Goal: Task Accomplishment & Management: Manage account settings

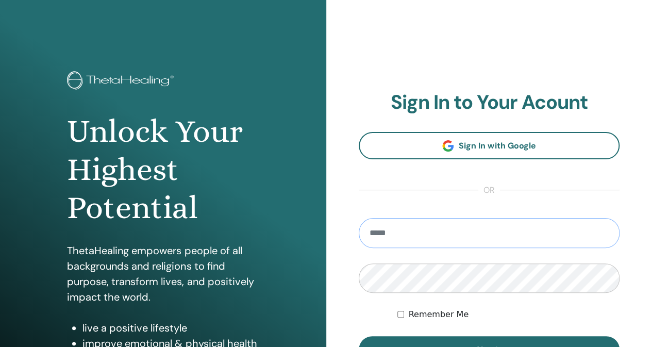
type input "**********"
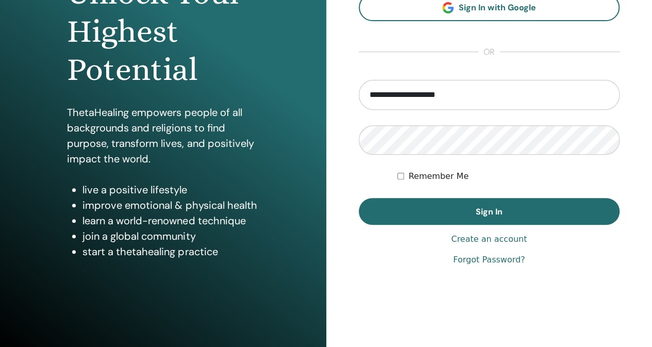
scroll to position [147, 0]
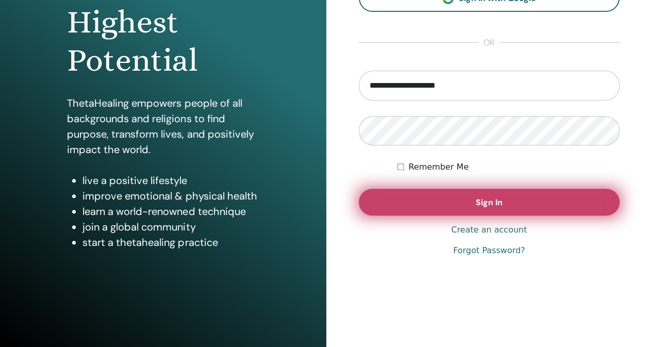
click at [494, 195] on button "Sign In" at bounding box center [489, 202] width 261 height 27
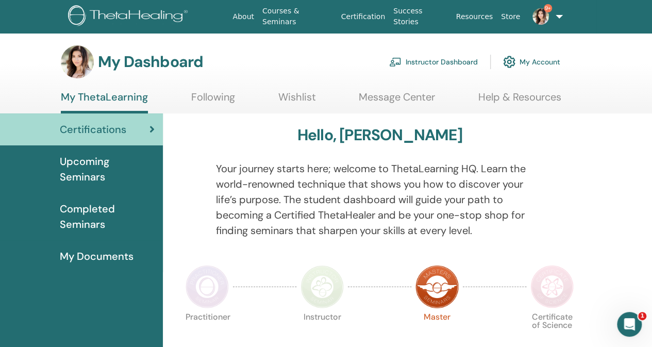
click at [424, 59] on link "Instructor Dashboard" at bounding box center [433, 62] width 89 height 23
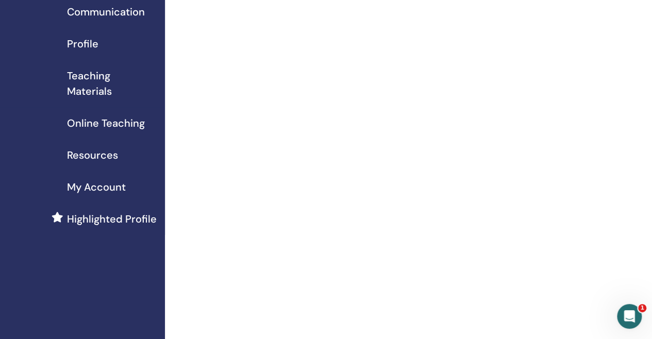
scroll to position [103, 0]
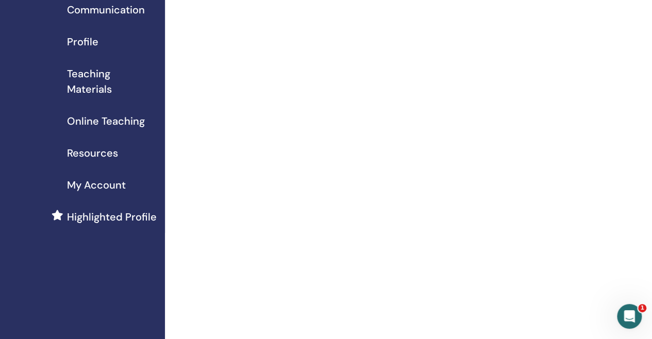
click at [83, 156] on span "Resources" at bounding box center [92, 152] width 51 height 15
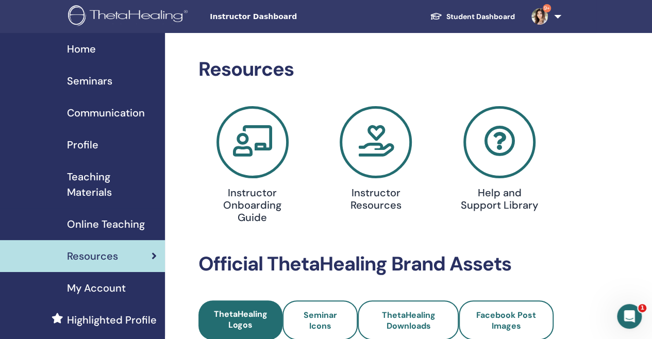
click at [77, 50] on span "Home" at bounding box center [81, 48] width 29 height 15
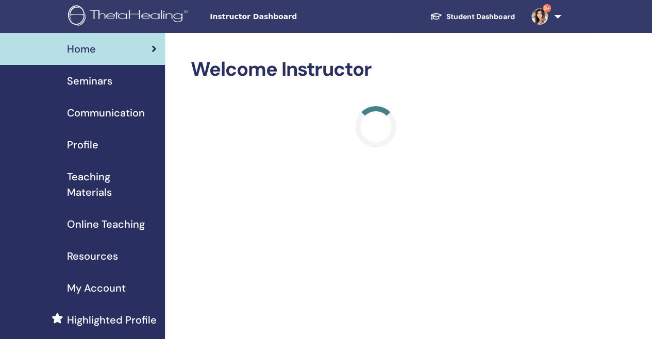
click at [247, 14] on span "Instructor Dashboard" at bounding box center [287, 16] width 155 height 11
click at [265, 20] on span "Instructor Dashboard" at bounding box center [287, 16] width 155 height 11
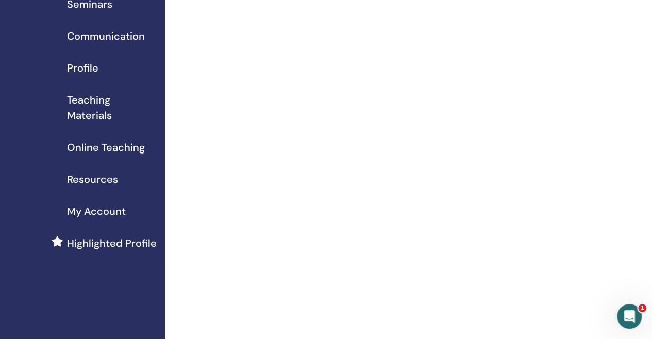
scroll to position [52, 0]
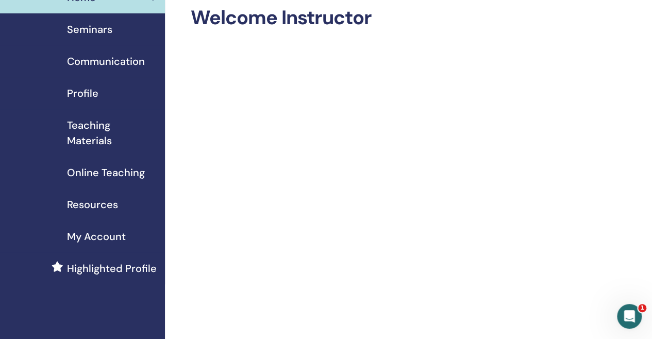
click at [87, 233] on span "My Account" at bounding box center [96, 236] width 59 height 15
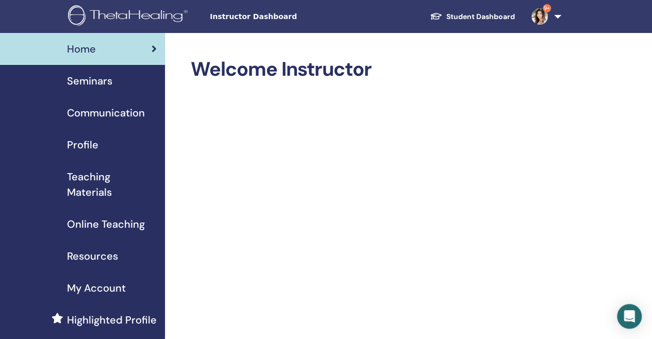
click at [80, 83] on span "Seminars" at bounding box center [89, 80] width 45 height 15
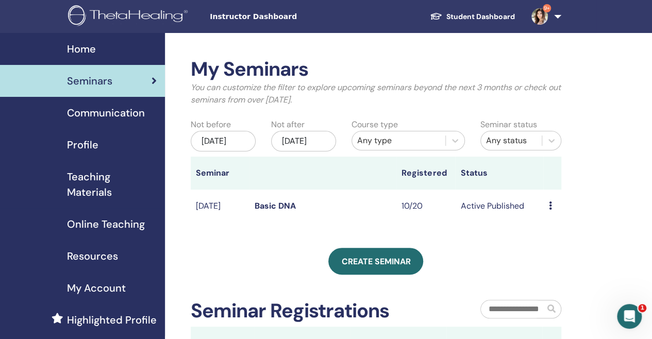
click at [547, 215] on td "Preview Edit Attendees Cancel" at bounding box center [552, 207] width 18 height 34
click at [549, 210] on icon at bounding box center [549, 206] width 3 height 8
click at [549, 240] on link "Edit" at bounding box center [544, 238] width 15 height 11
click at [552, 212] on div "Preview Edit Attendees Cancel" at bounding box center [551, 206] width 7 height 12
click at [550, 256] on link "Attendees" at bounding box center [558, 256] width 39 height 11
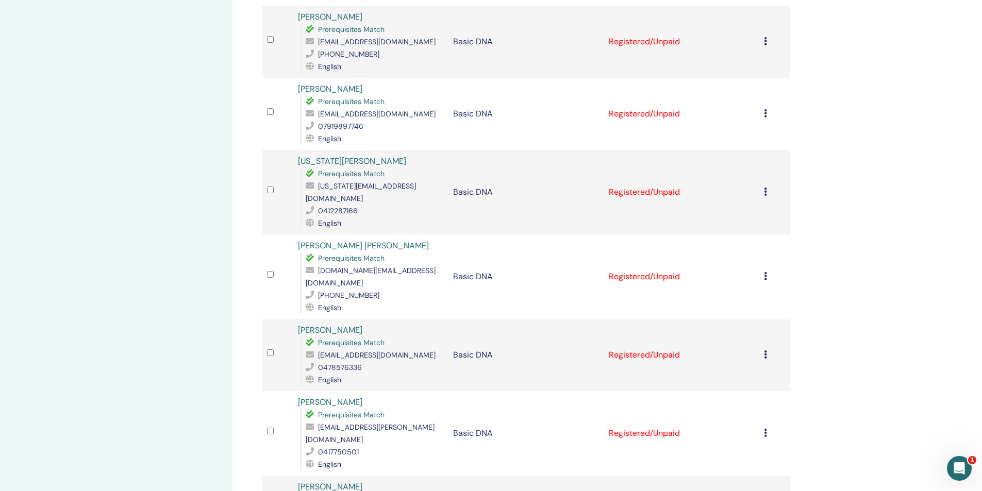
scroll to position [512, 0]
